Goal: Ask a question

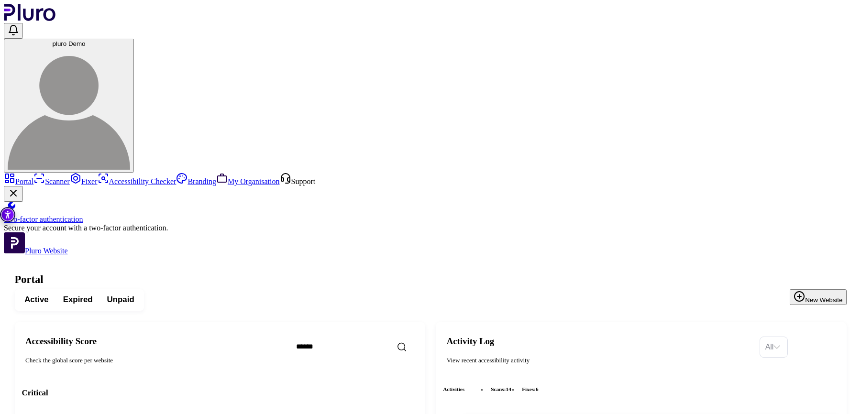
click at [280, 186] on link "Support" at bounding box center [298, 181] width 36 height 8
click at [11, 220] on img "Accessibility Tool" at bounding box center [7, 214] width 15 height 15
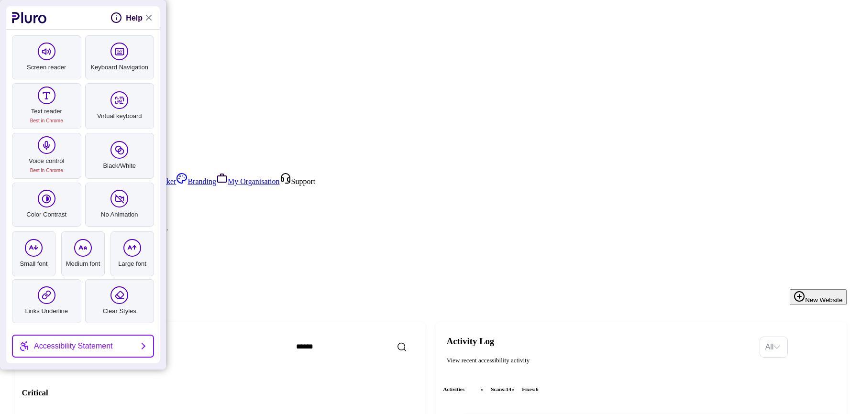
click at [147, 18] on link "Close Accessibility Tool" at bounding box center [148, 17] width 11 height 11
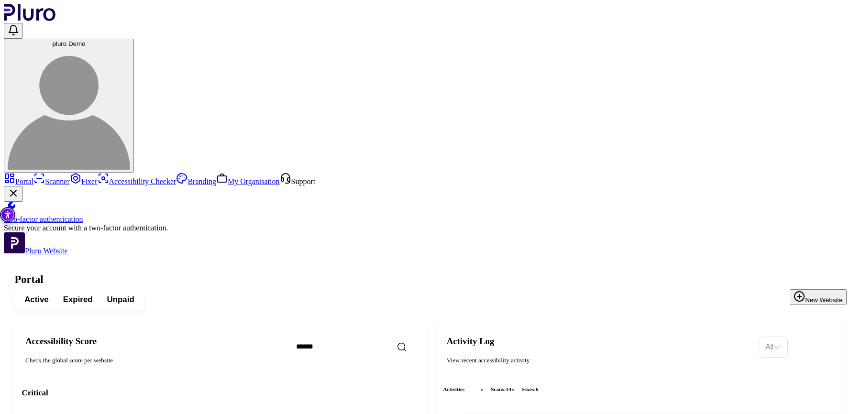
click at [281, 181] on icon "Sidebar menu" at bounding box center [285, 178] width 9 height 8
click at [280, 186] on link "Support" at bounding box center [298, 181] width 36 height 8
click at [280, 184] on icon "Sidebar menu" at bounding box center [285, 178] width 11 height 11
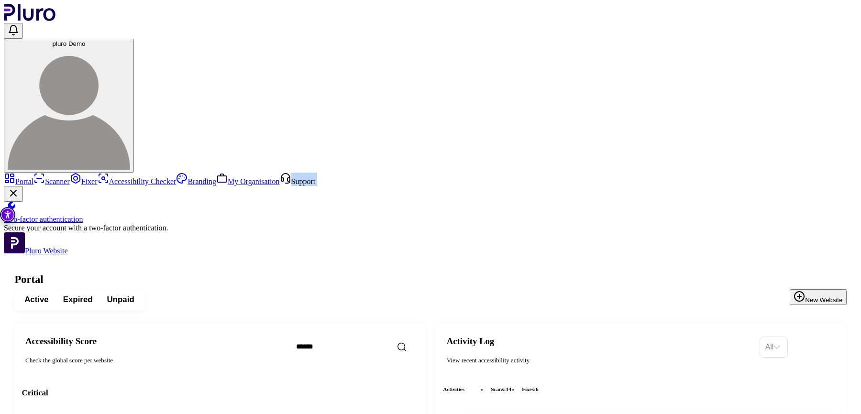
click at [280, 184] on icon "Sidebar menu" at bounding box center [285, 178] width 11 height 11
drag, startPoint x: 21, startPoint y: 222, endPoint x: 39, endPoint y: 222, distance: 17.7
click at [280, 186] on link "Support" at bounding box center [298, 181] width 36 height 8
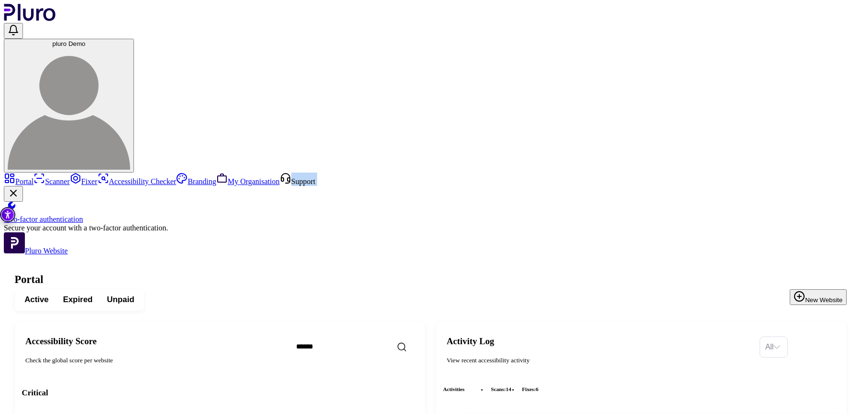
click at [280, 186] on link "Support" at bounding box center [298, 181] width 36 height 8
